Goal: Information Seeking & Learning: Check status

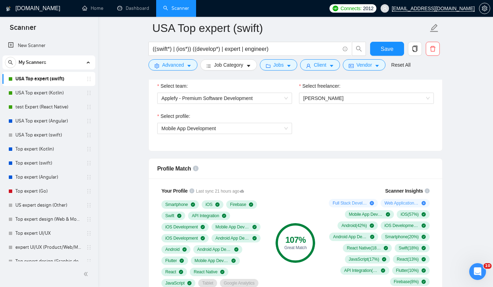
scroll to position [315, 0]
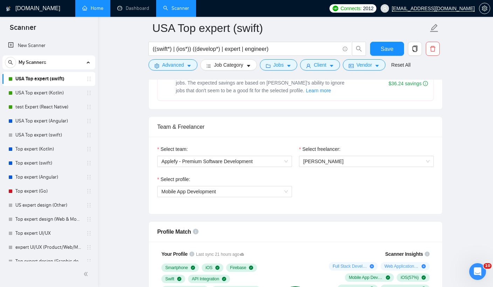
click at [103, 9] on link "Home" at bounding box center [92, 8] width 21 height 6
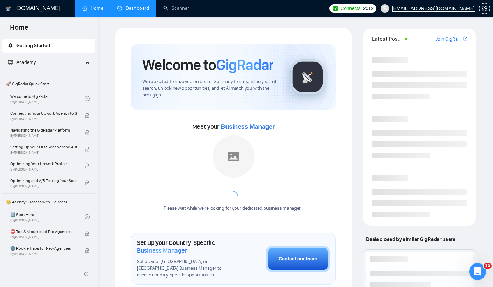
click at [133, 8] on link "Dashboard" at bounding box center [133, 8] width 32 height 6
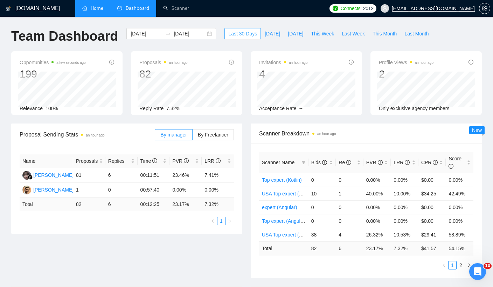
click at [237, 33] on span "Last 30 Days" at bounding box center [242, 34] width 29 height 8
click at [211, 133] on span "By Freelancer" at bounding box center [213, 135] width 30 height 6
click at [193, 136] on input "By Freelancer" at bounding box center [193, 136] width 0 height 0
click at [386, 34] on span "This Month" at bounding box center [385, 34] width 24 height 8
type input "2025-10-01"
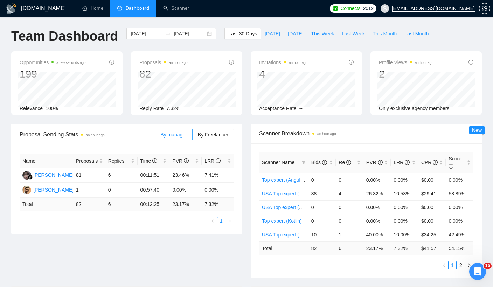
type input "2025-10-31"
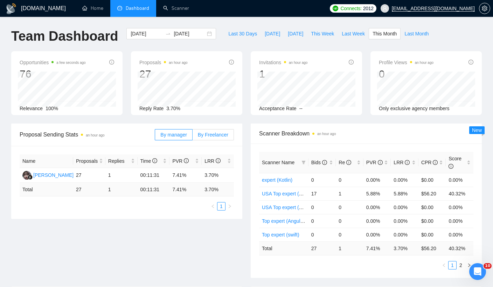
click at [213, 132] on span "By Freelancer" at bounding box center [213, 135] width 30 height 6
click at [193, 136] on input "By Freelancer" at bounding box center [193, 136] width 0 height 0
